Goal: Task Accomplishment & Management: Manage account settings

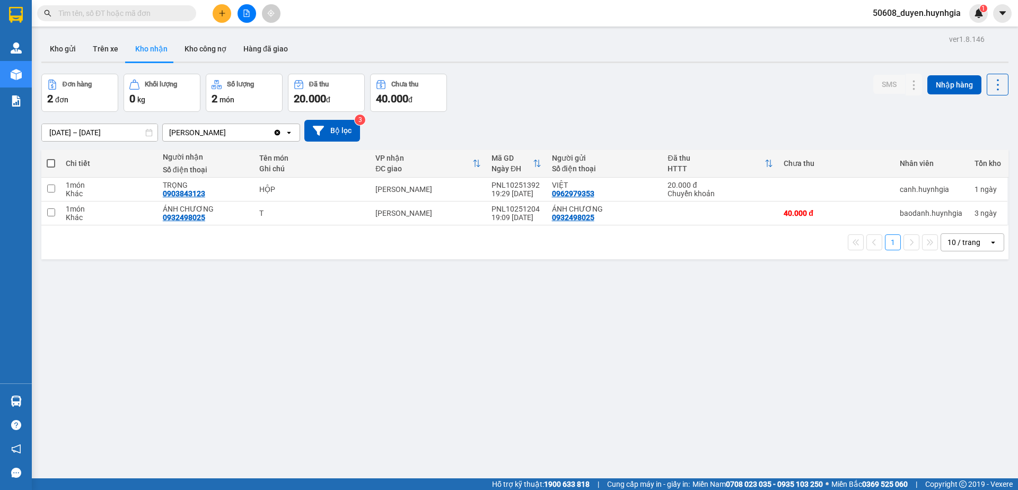
click at [510, 344] on div "ver 1.8.146 Kho gửi Trên xe Kho nhận Kho công nợ Hàng đã giao Đơn hàng 2 đơn Kh…" at bounding box center [525, 277] width 976 height 490
click at [521, 47] on div "Kho gửi Trên xe Kho nhận Kho công nợ Hàng đã giao" at bounding box center [524, 50] width 967 height 28
click at [205, 50] on button "Kho công nợ" at bounding box center [205, 48] width 59 height 25
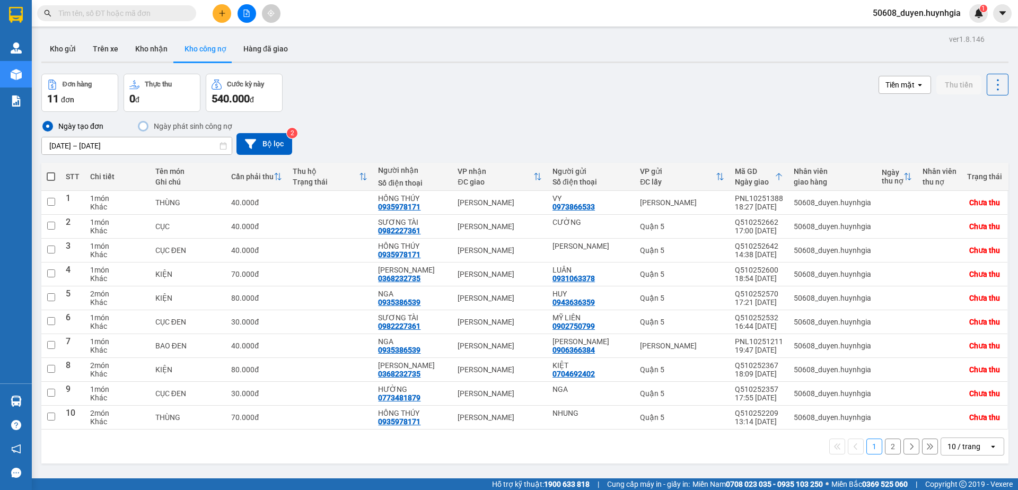
click at [508, 145] on div "Ngày tạo đơn Ngày phát sinh công nợ 10/10/2025 – 13/10/2025 Press the down arro…" at bounding box center [524, 137] width 967 height 35
click at [257, 47] on button "Hàng đã giao" at bounding box center [266, 48] width 62 height 25
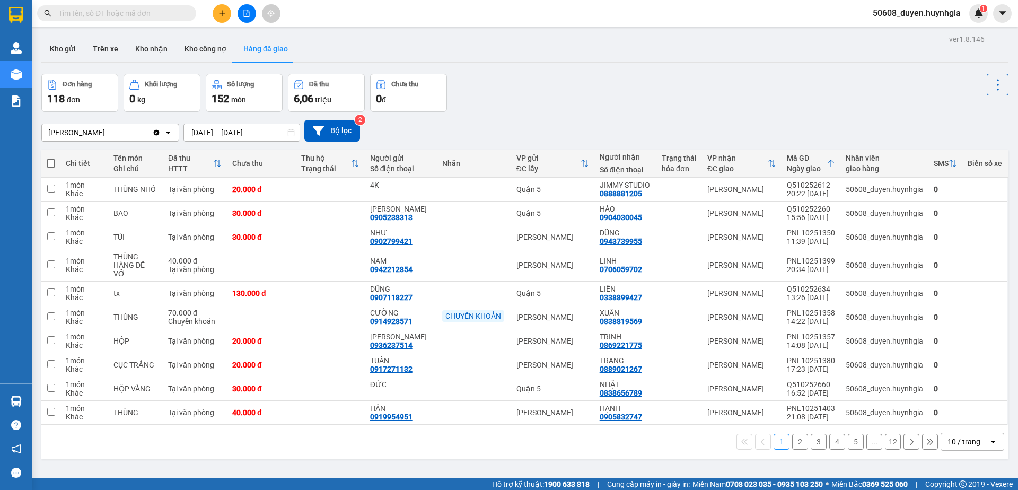
click at [566, 433] on div "1 2 3 4 5 ... 12 10 / trang open" at bounding box center [525, 442] width 959 height 18
click at [792, 434] on button "2" at bounding box center [800, 442] width 16 height 16
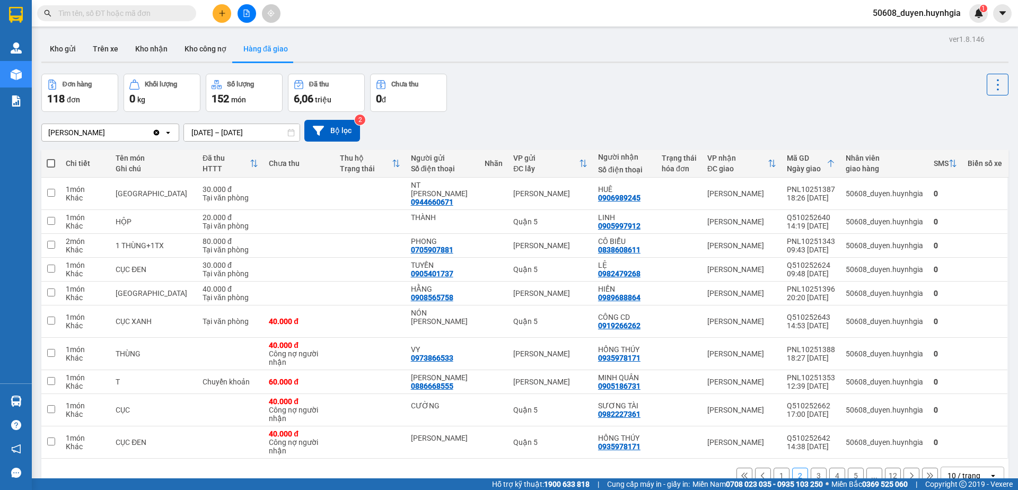
click at [556, 64] on div "ver 1.8.146 Kho gửi Trên xe Kho nhận Kho công nợ Hàng đã giao Đơn hàng 118 đơn …" at bounding box center [525, 277] width 976 height 490
click at [811, 469] on button "3" at bounding box center [819, 476] width 16 height 16
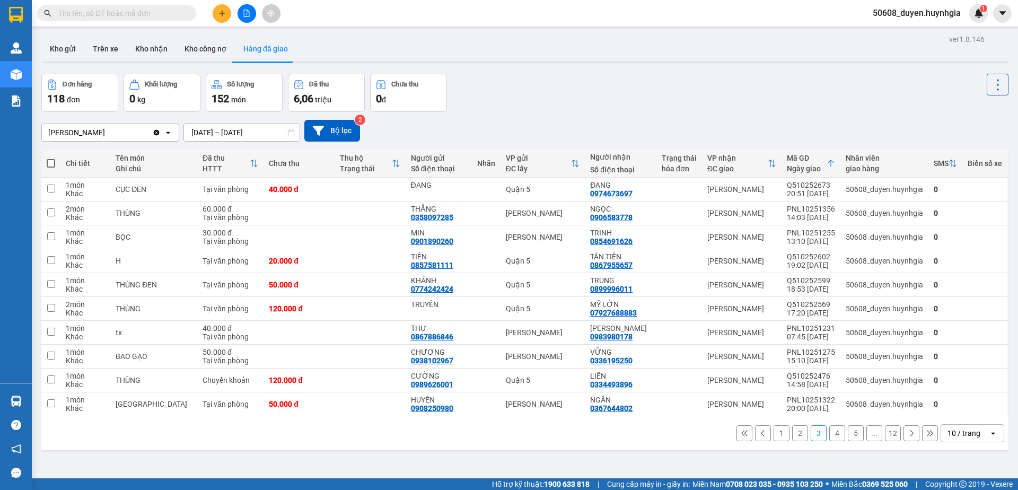
click at [546, 93] on div "Đơn hàng 118 đơn Khối lượng 0 kg Số lượng 152 món Đã thu 6,06 triệu Chưa thu 0 đ" at bounding box center [524, 93] width 967 height 38
